Goal: Task Accomplishment & Management: Manage account settings

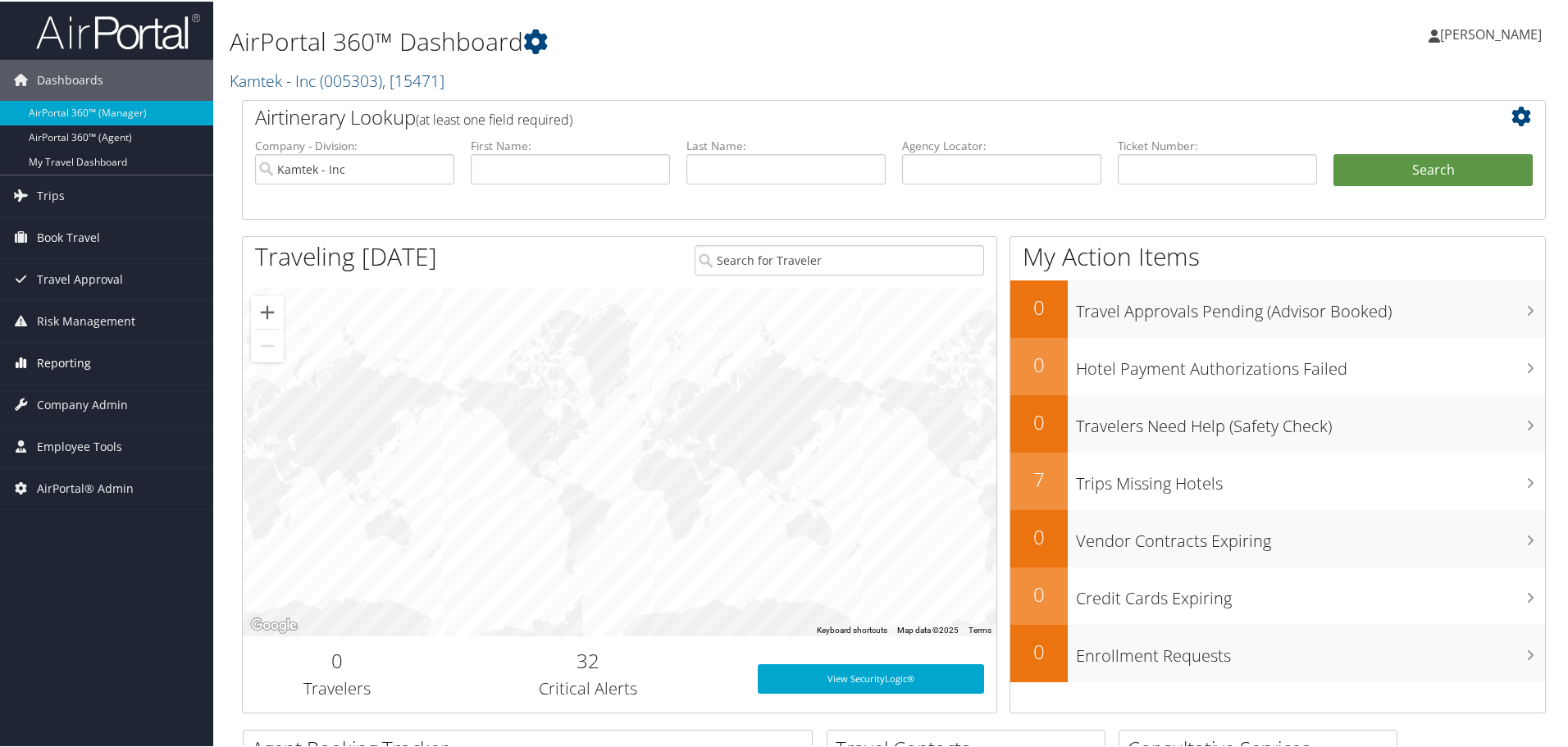
click at [93, 362] on link "Reporting" at bounding box center [106, 362] width 213 height 41
click at [93, 361] on link "Reporting" at bounding box center [106, 362] width 213 height 41
click at [86, 404] on span "Company Admin" at bounding box center [82, 403] width 91 height 41
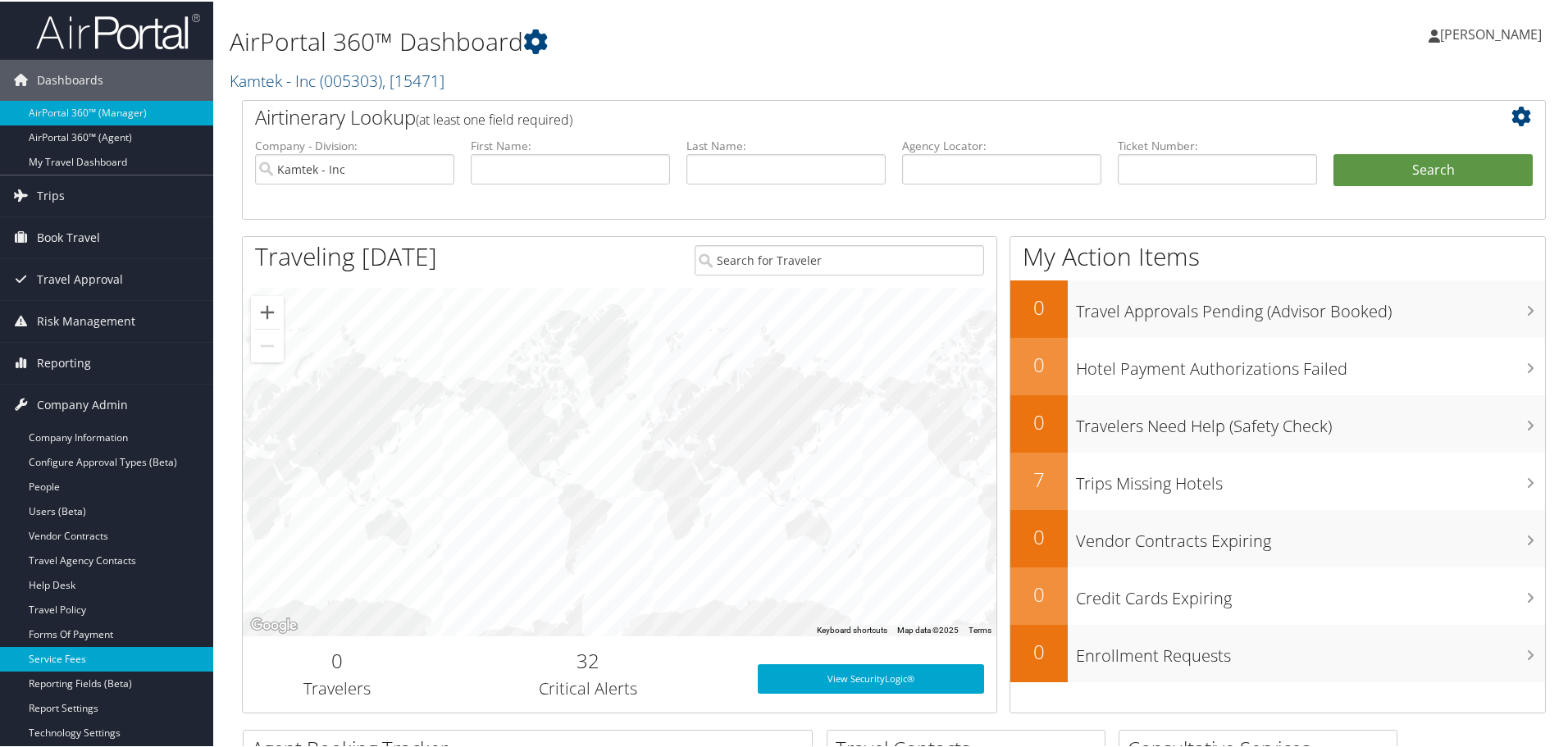
click at [71, 658] on link "Service Fees" at bounding box center [106, 658] width 213 height 25
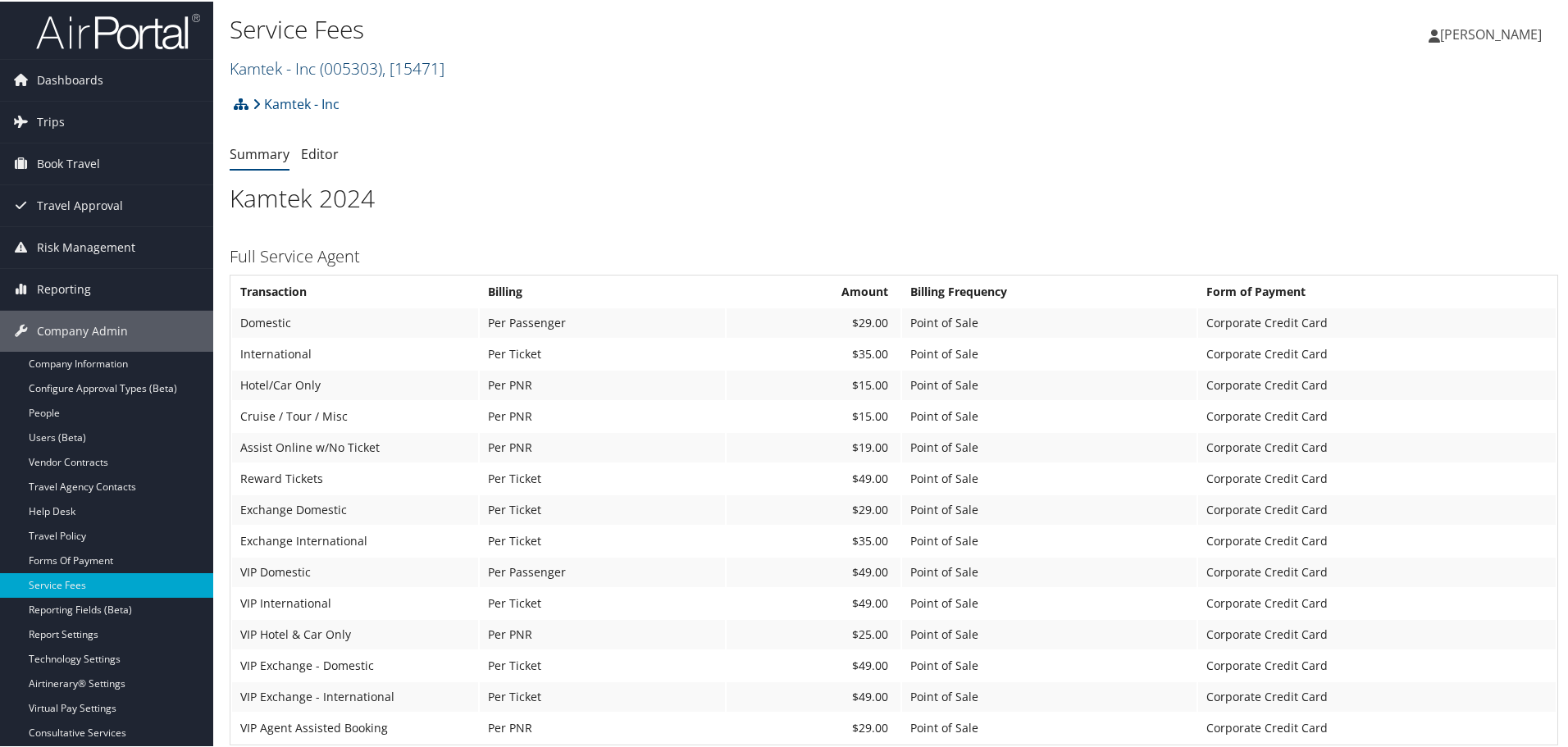
click at [330, 67] on span "( 005303 )" at bounding box center [351, 66] width 63 height 22
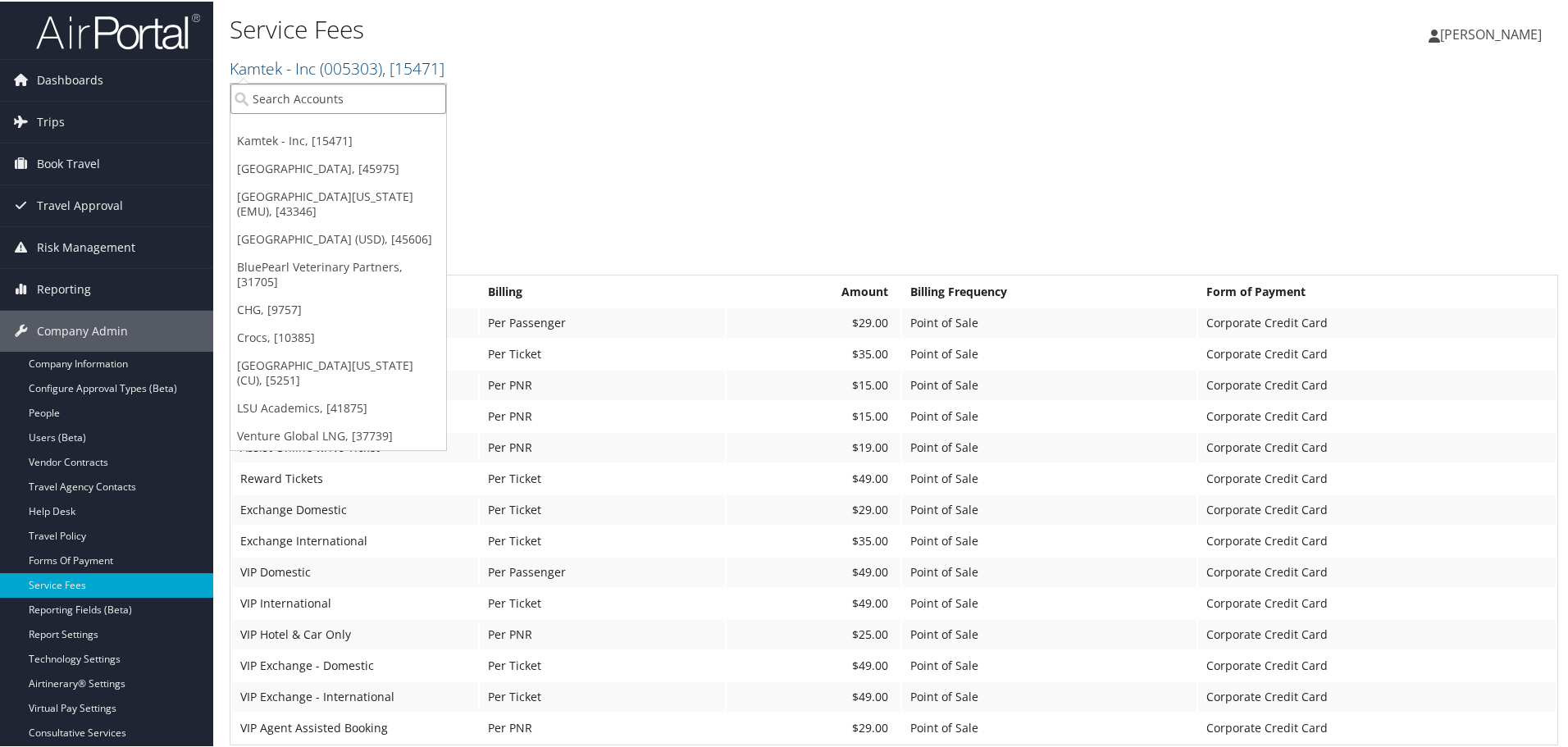
click at [340, 92] on input "search" at bounding box center [339, 97] width 216 height 30
type input "temple"
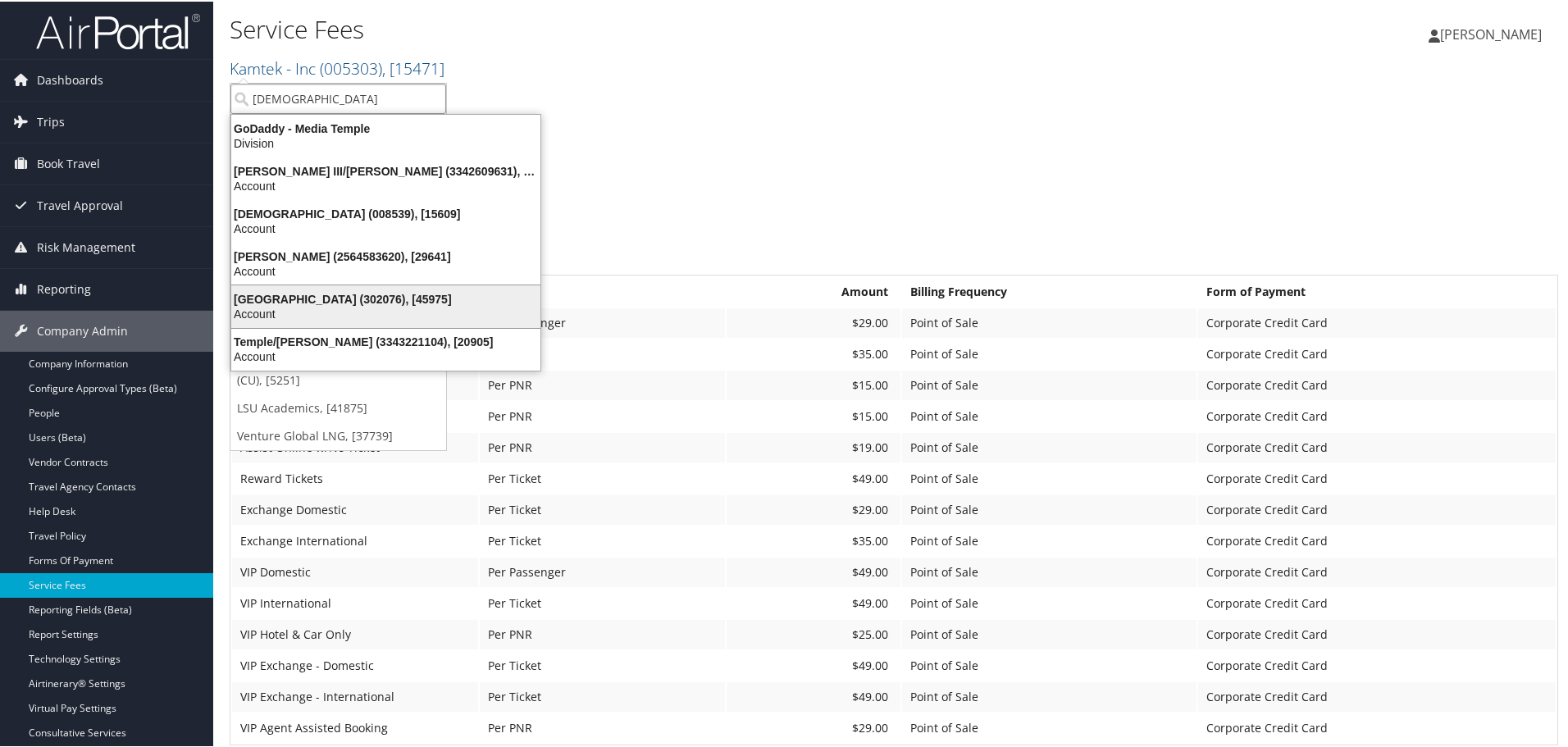
click at [350, 292] on div "Temple University (302076), [45975]" at bounding box center [386, 298] width 329 height 15
